Goal: Transaction & Acquisition: Purchase product/service

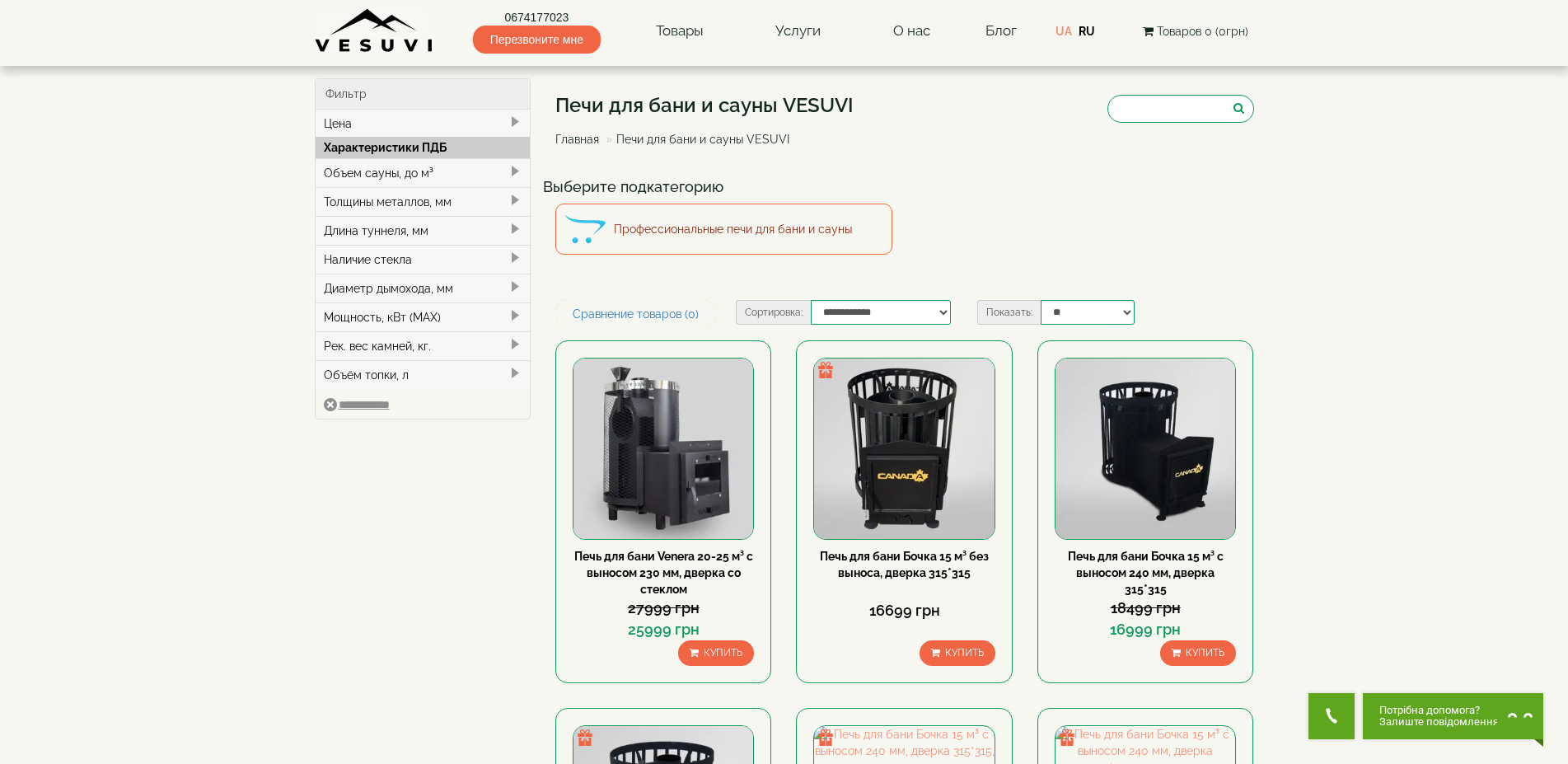
click at [714, 222] on link "Профессиональные печи для бани и сауны" at bounding box center [724, 229] width 337 height 52
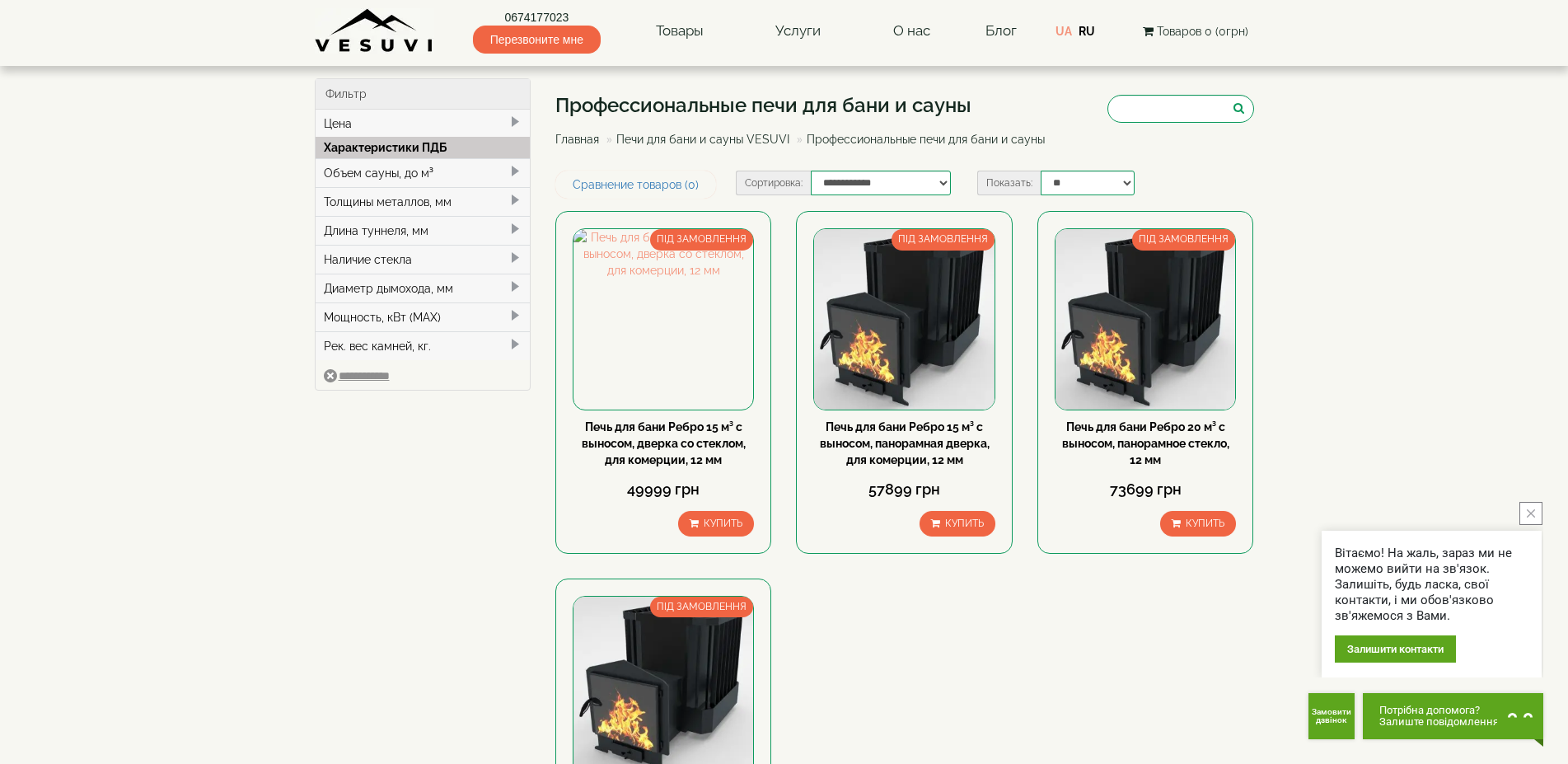
click at [514, 255] on span at bounding box center [515, 257] width 13 height 13
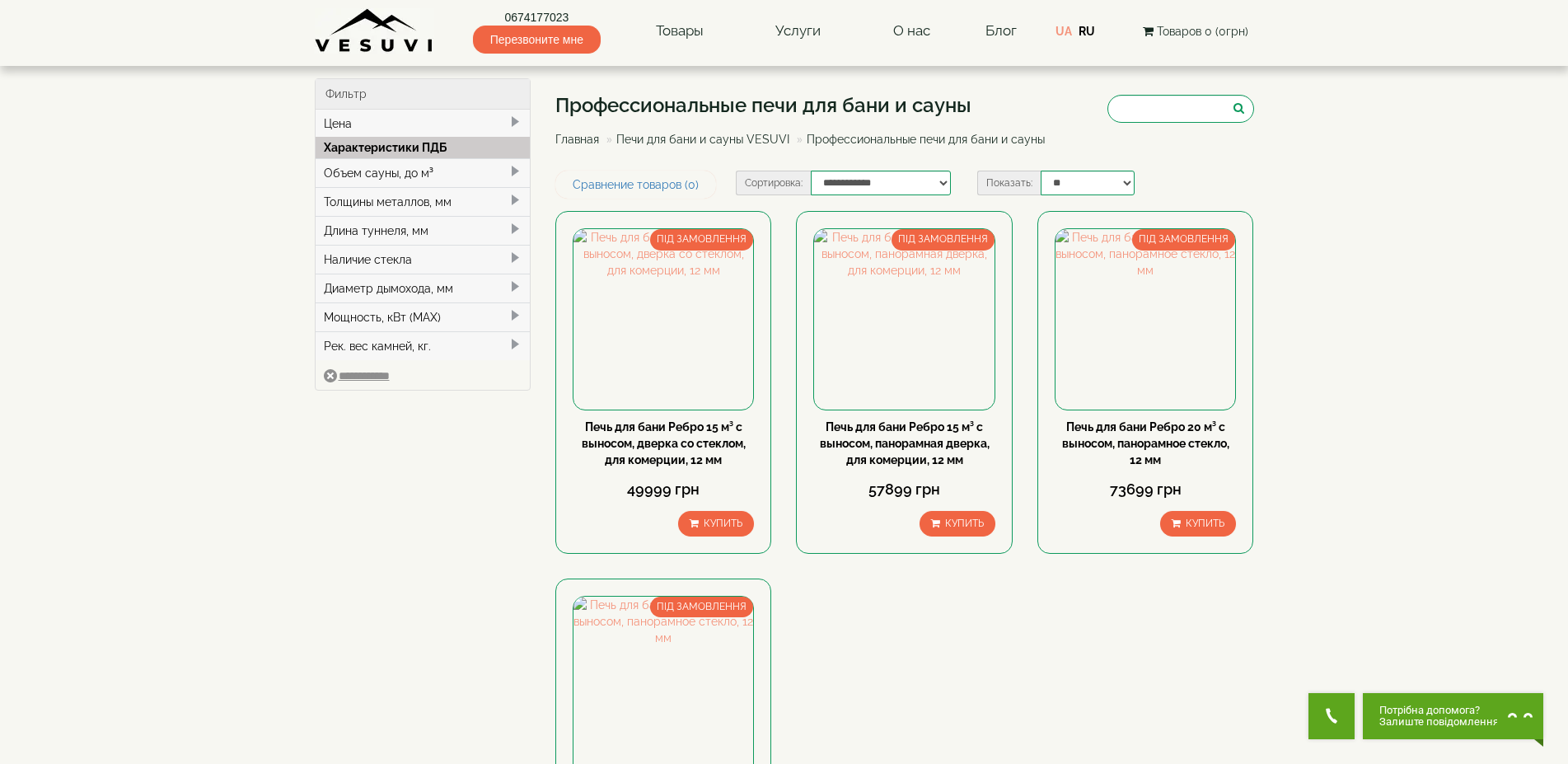
click at [511, 167] on span at bounding box center [515, 171] width 13 height 13
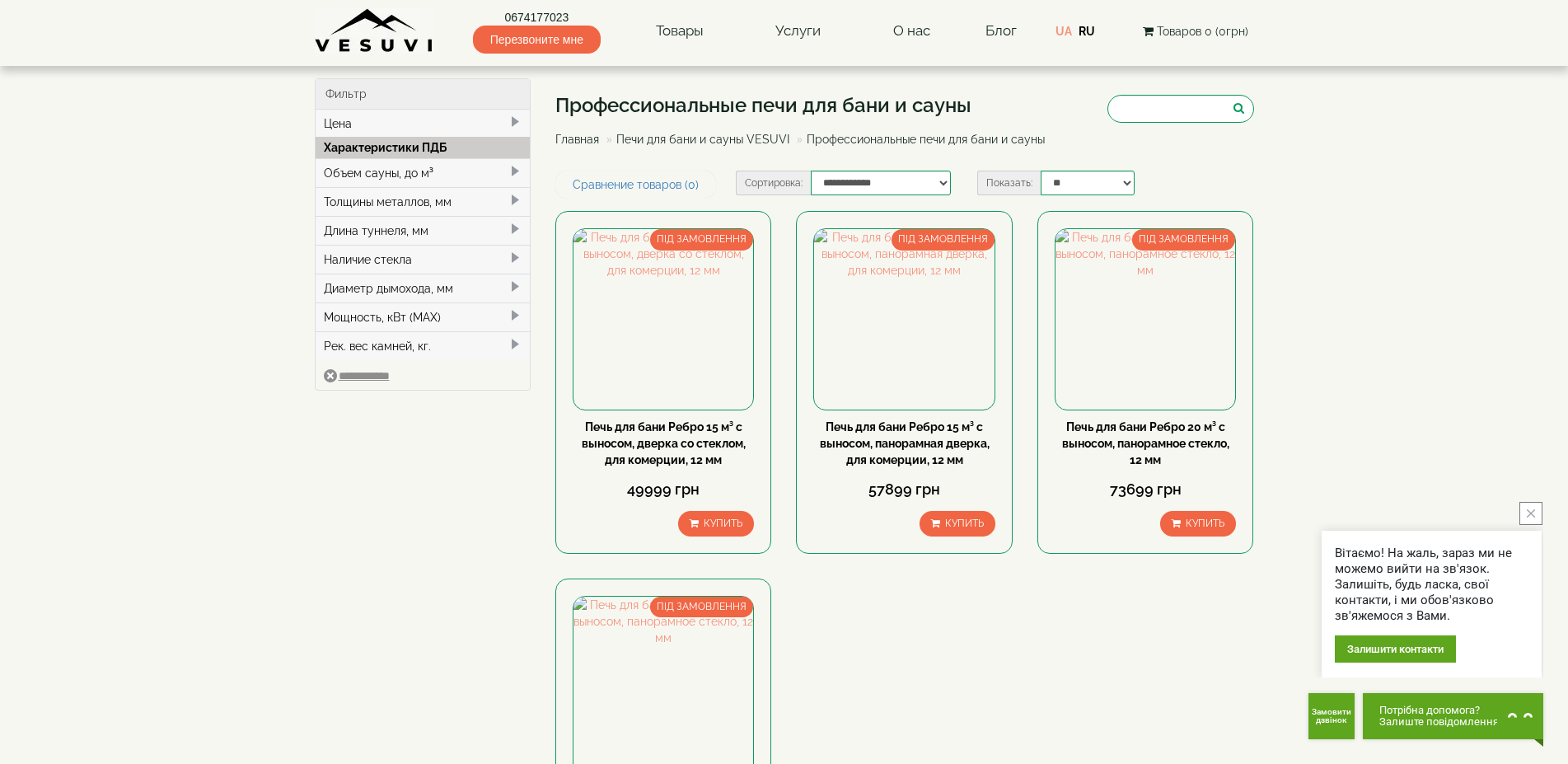
click at [710, 138] on link "Печи для бани и сауны VESUVI" at bounding box center [702, 139] width 173 height 13
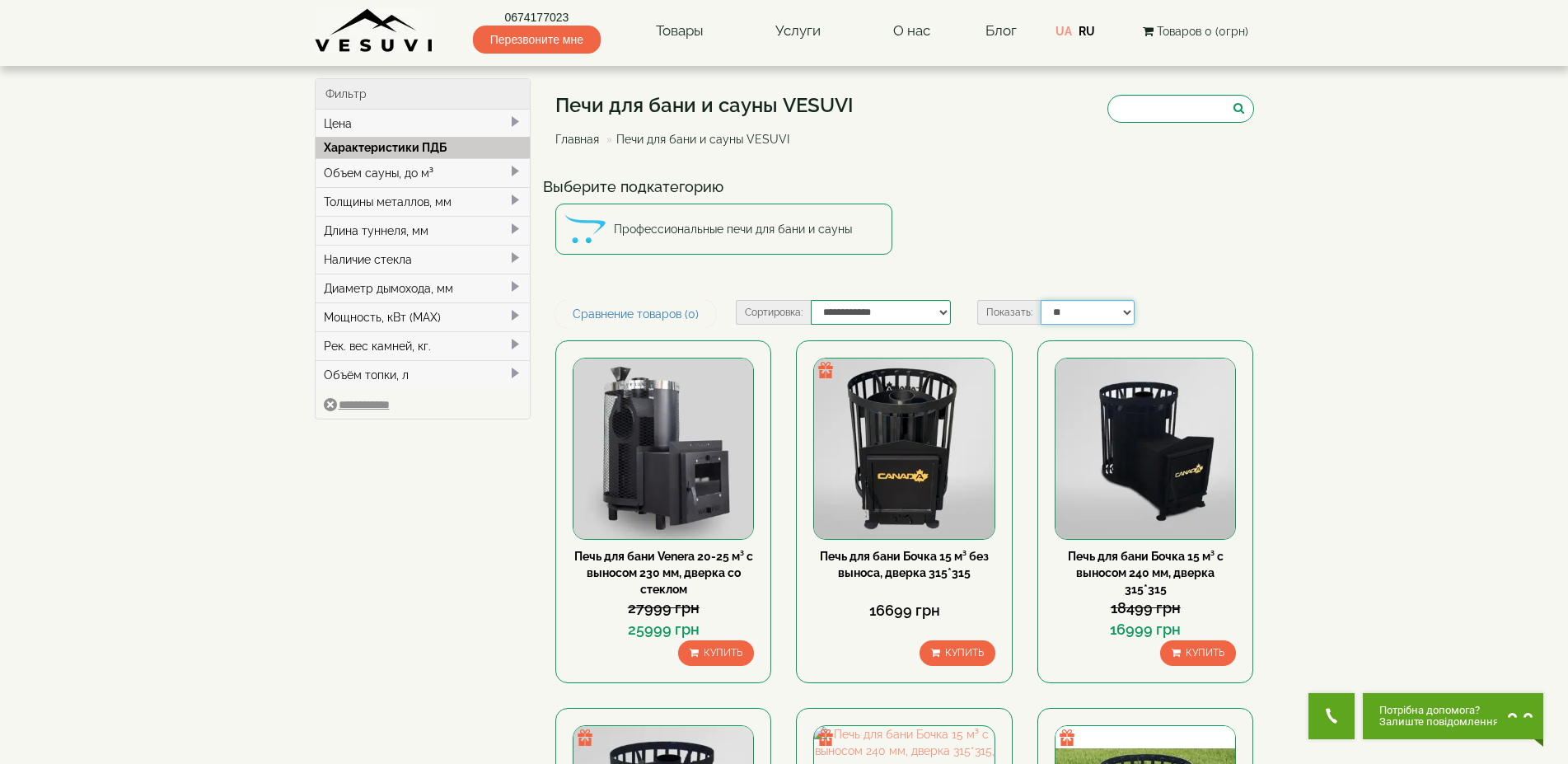
click at [1123, 315] on select "** ** ** ** ***" at bounding box center [1087, 312] width 94 height 25
select select "**********"
click option "***" at bounding box center [0, 0] width 0 height 0
click at [511, 169] on span at bounding box center [515, 171] width 13 height 13
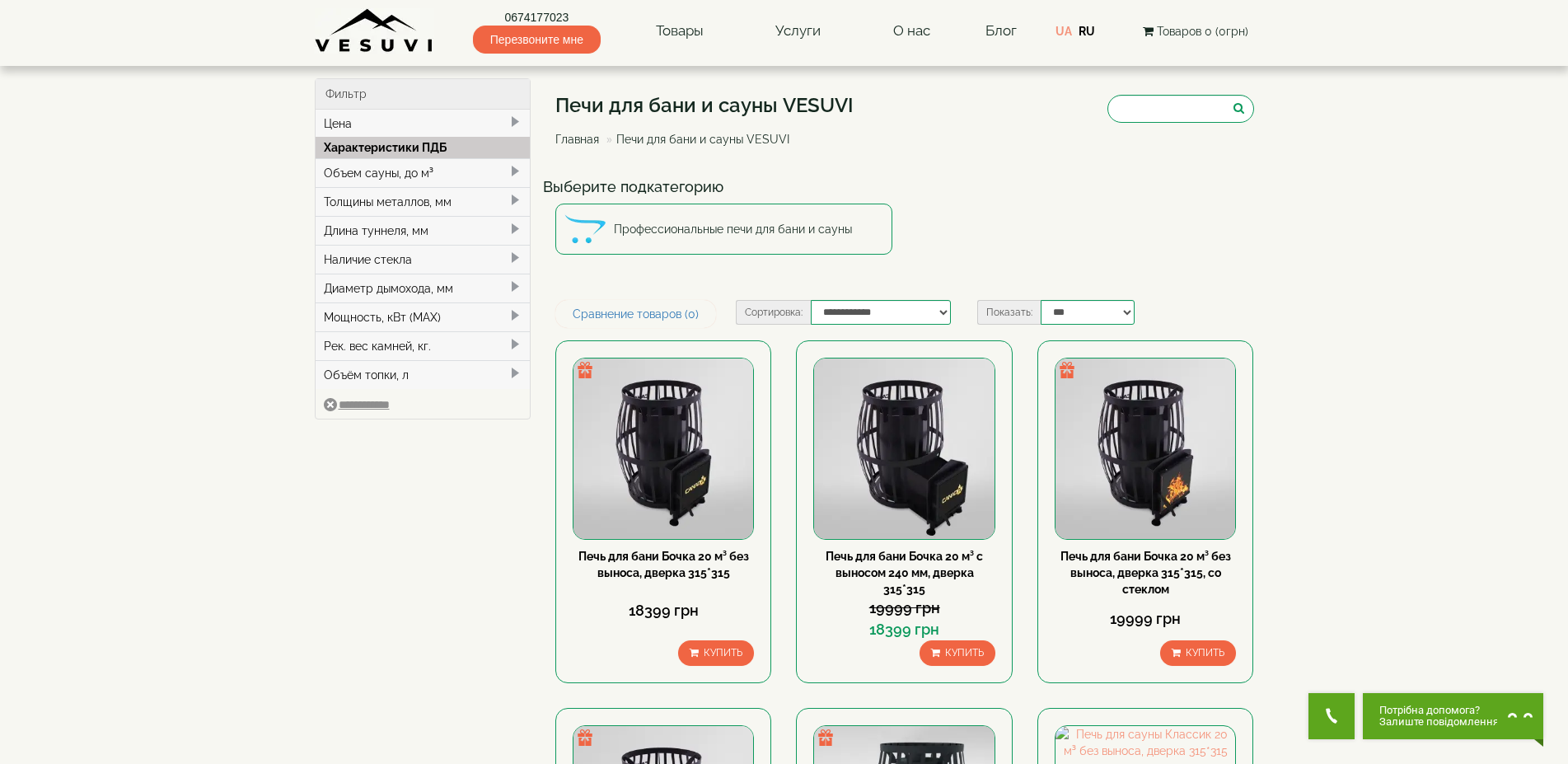
click at [512, 251] on span at bounding box center [515, 257] width 13 height 13
click at [512, 222] on span at bounding box center [515, 228] width 13 height 13
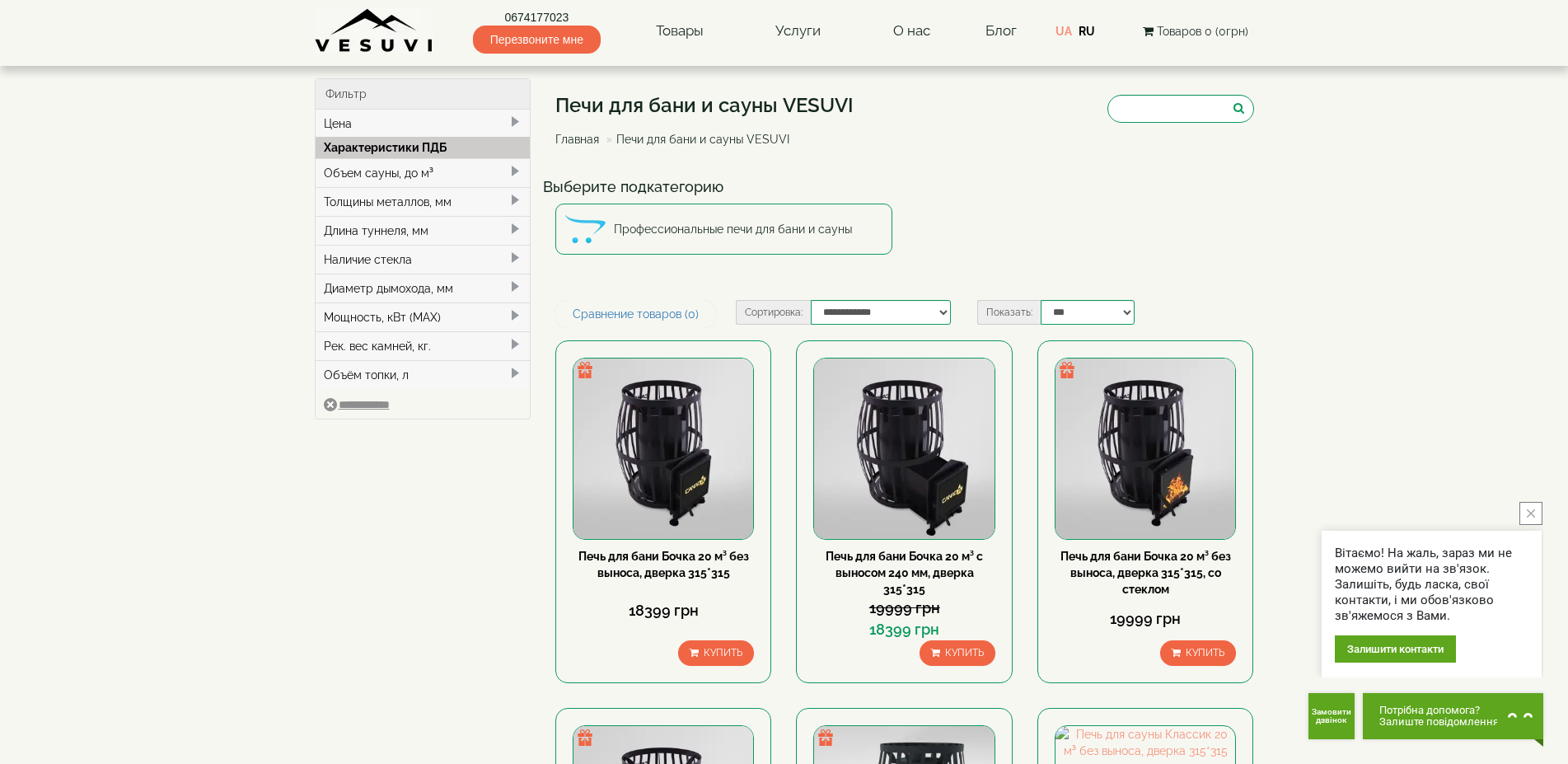
click at [518, 221] on div "Длина туннеля, мм" at bounding box center [422, 230] width 215 height 29
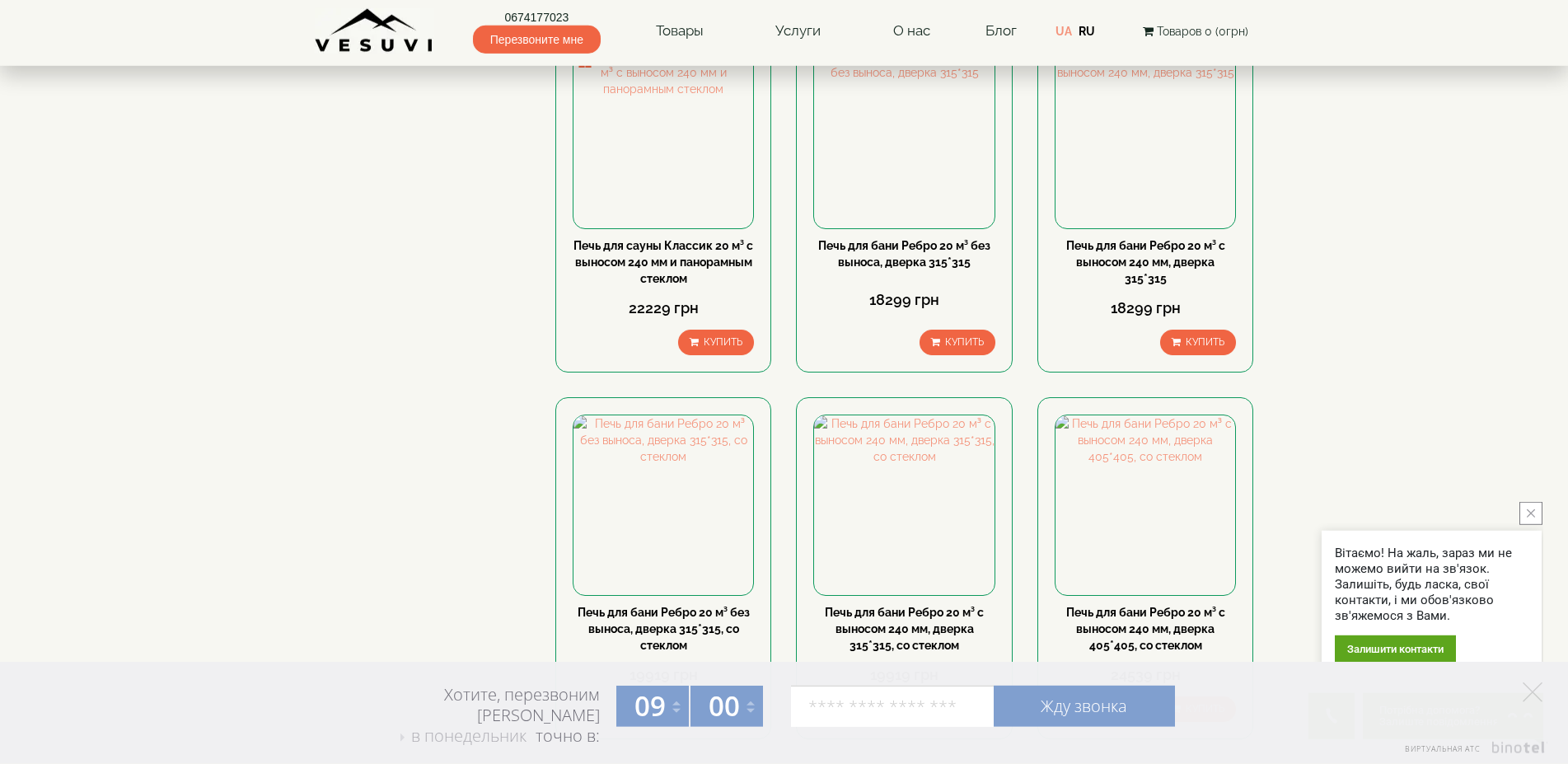
scroll to position [1513, 0]
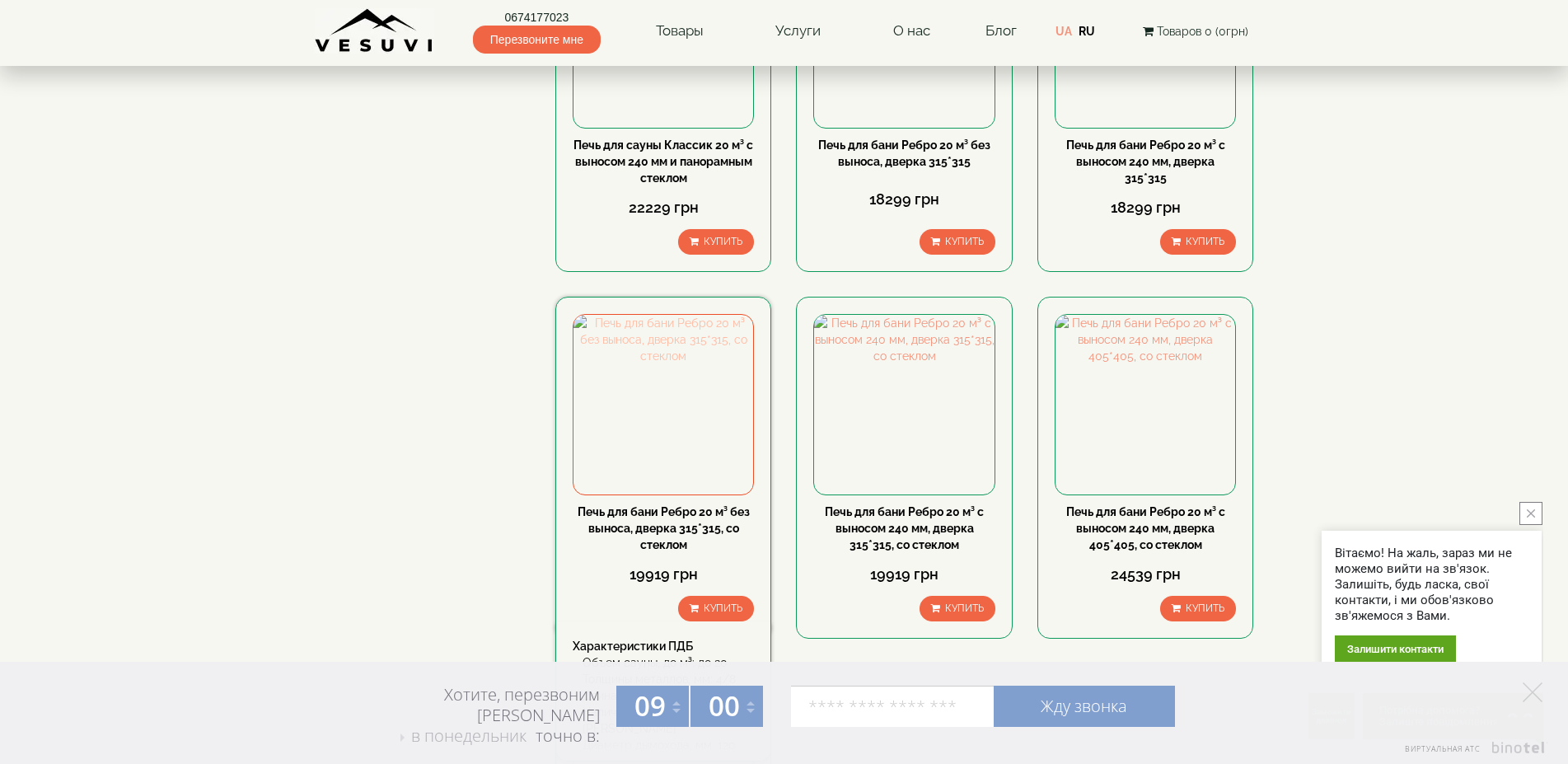
click at [672, 426] on img at bounding box center [663, 404] width 180 height 180
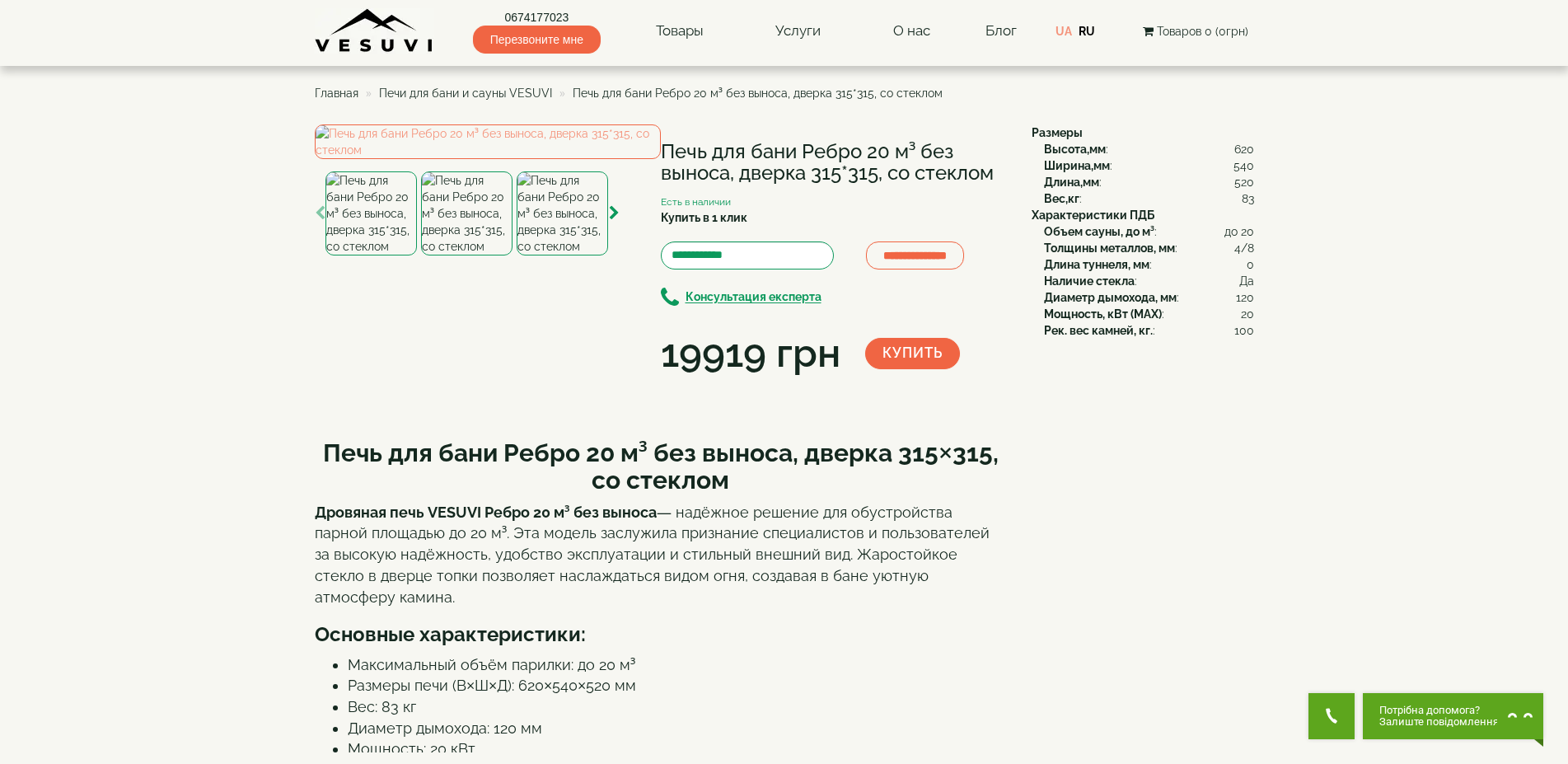
click at [479, 256] on img at bounding box center [467, 213] width 91 height 84
click at [560, 256] on img at bounding box center [562, 213] width 91 height 84
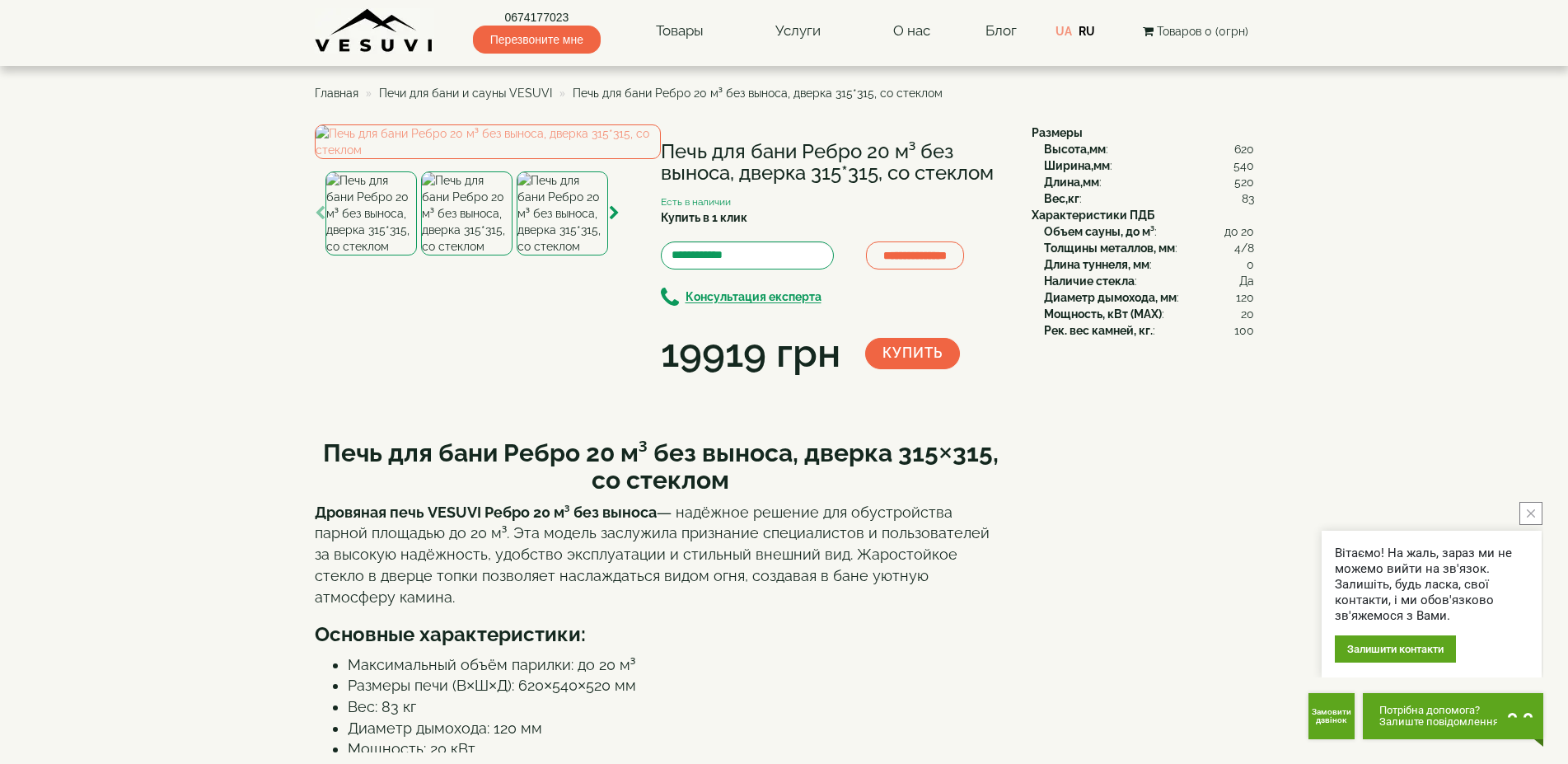
click at [378, 256] on img at bounding box center [371, 213] width 91 height 84
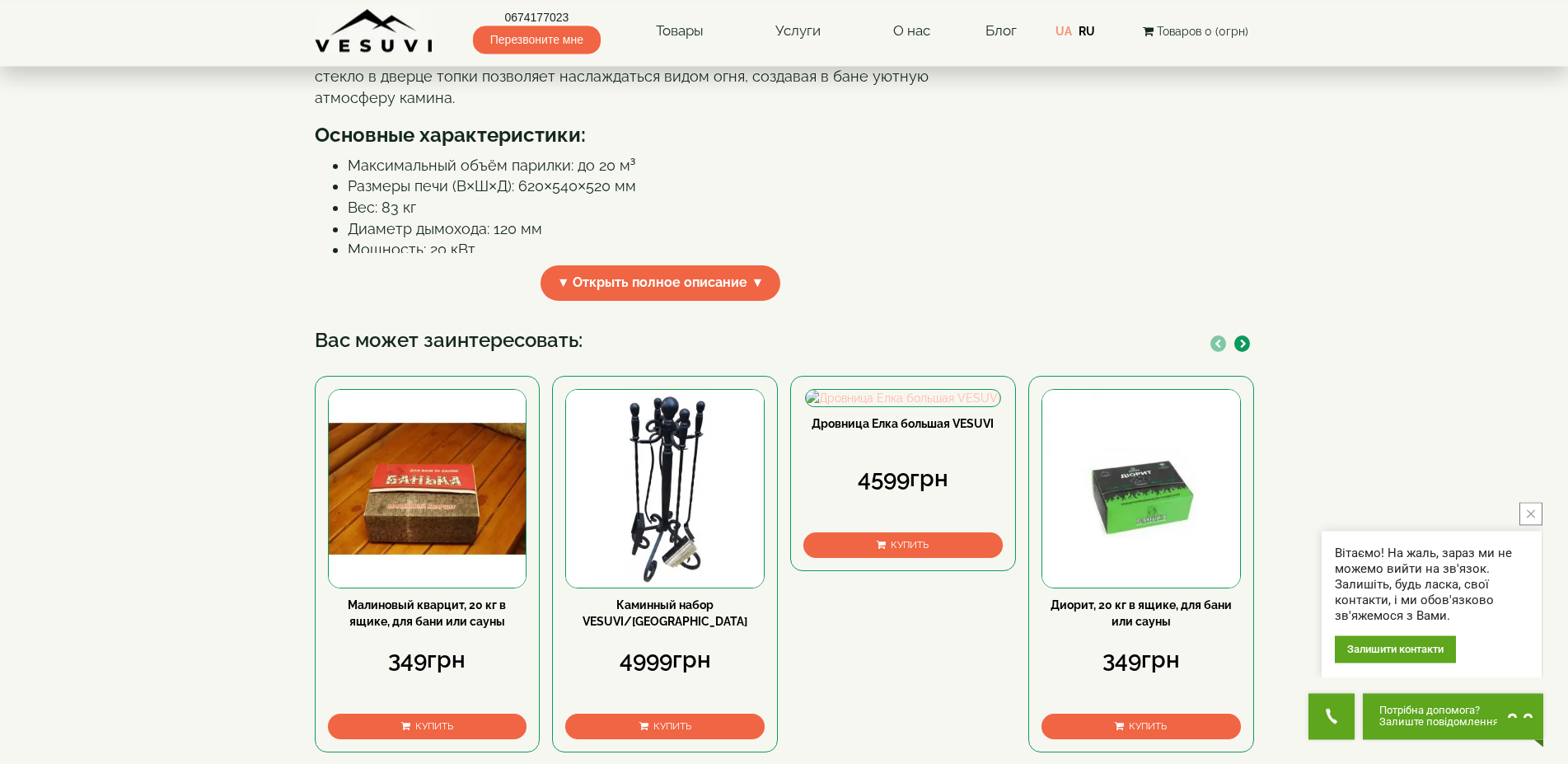
scroll to position [421, 0]
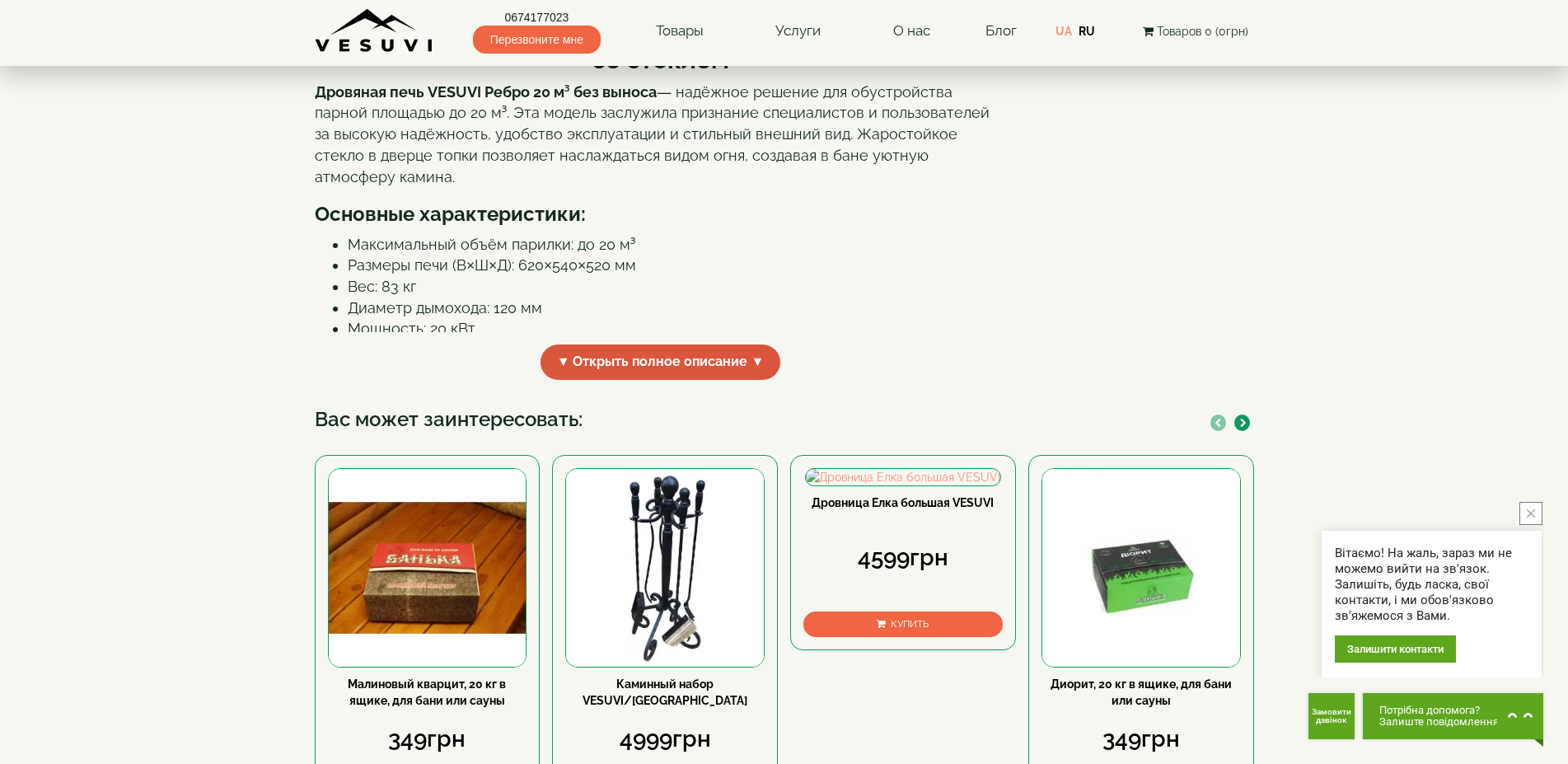
click at [755, 380] on span "▼ Открыть полное описание ▼" at bounding box center [661, 362] width 241 height 36
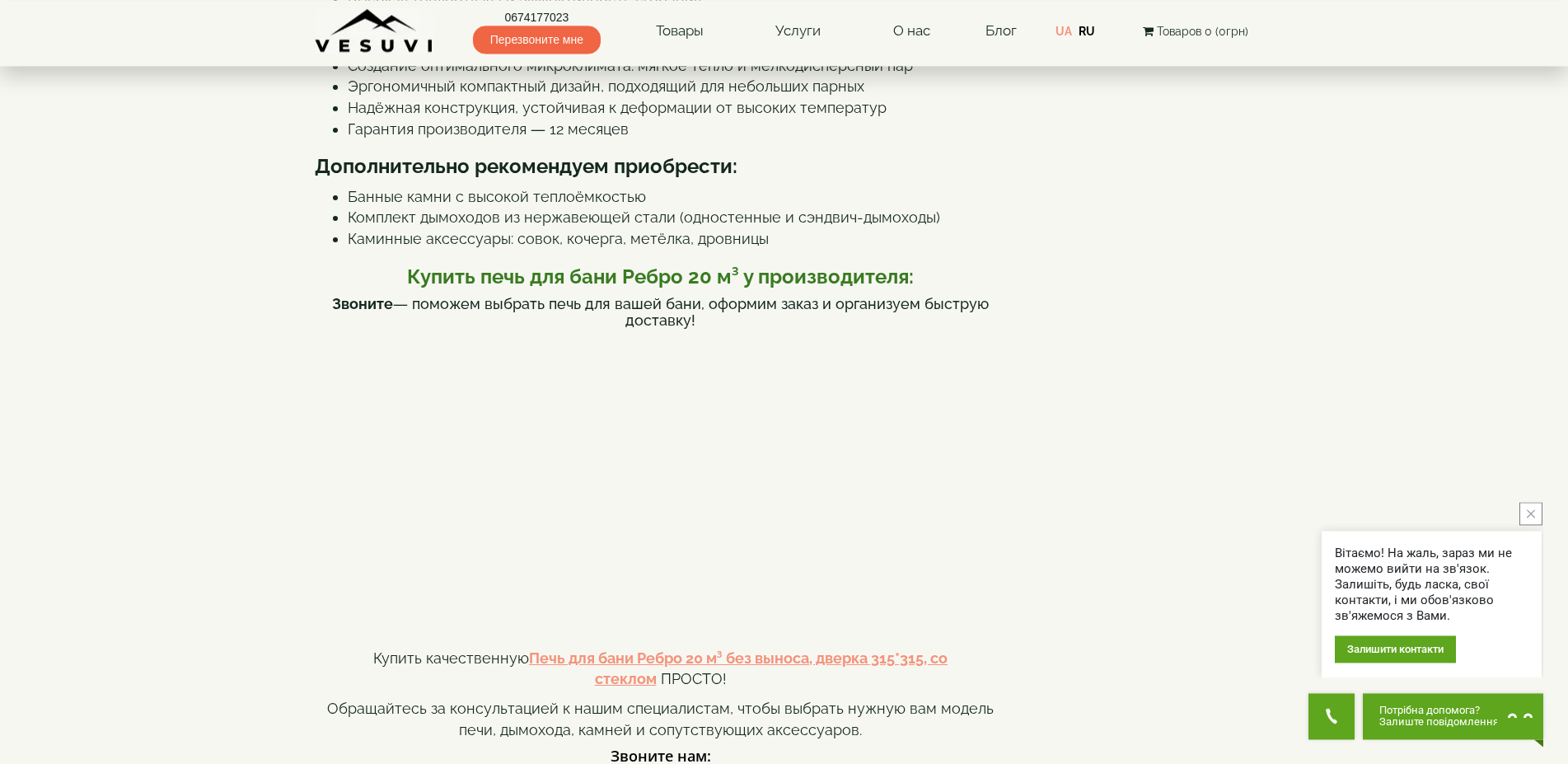
scroll to position [925, 0]
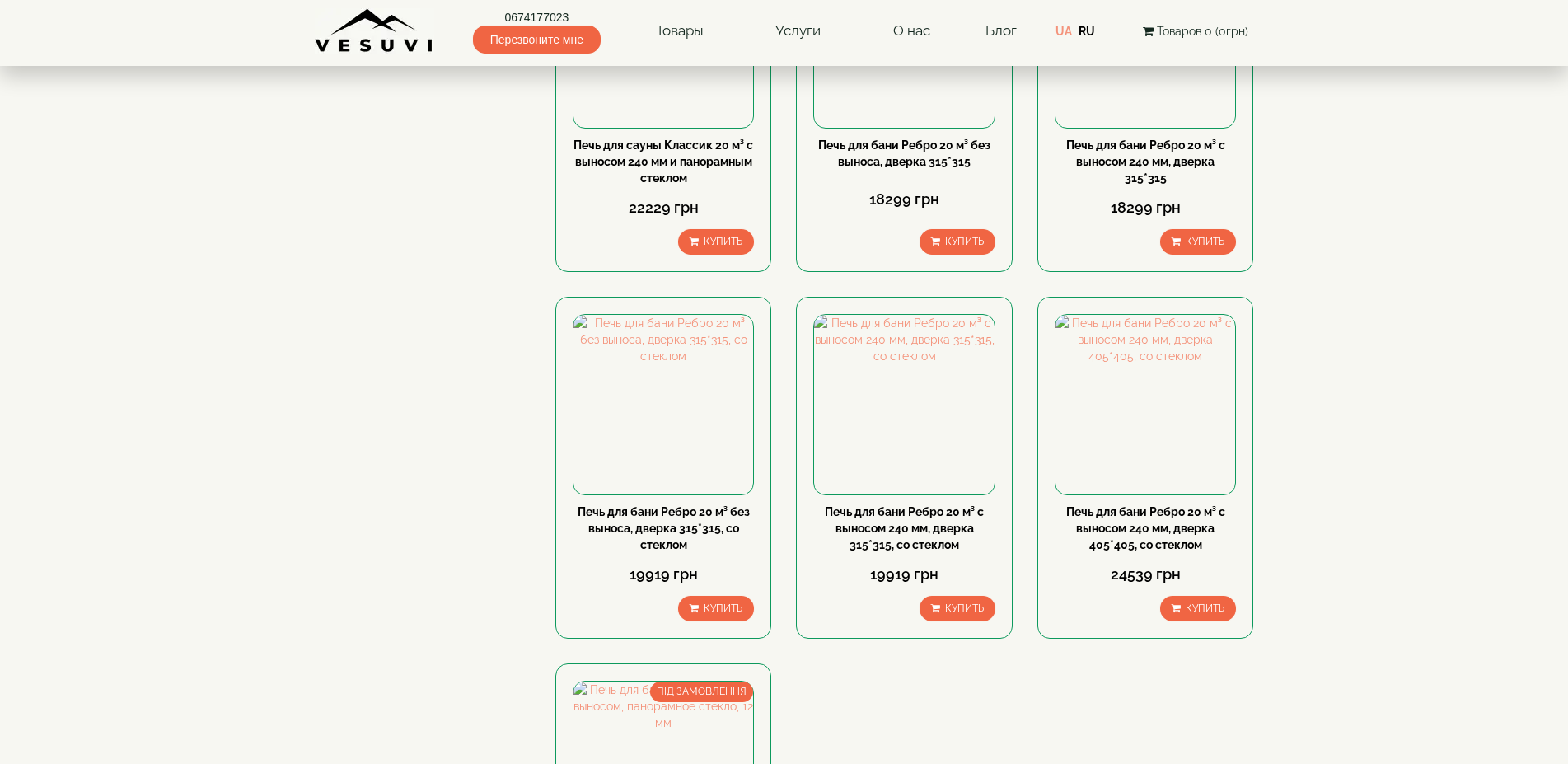
scroll to position [1513, 0]
